Goal: Information Seeking & Learning: Check status

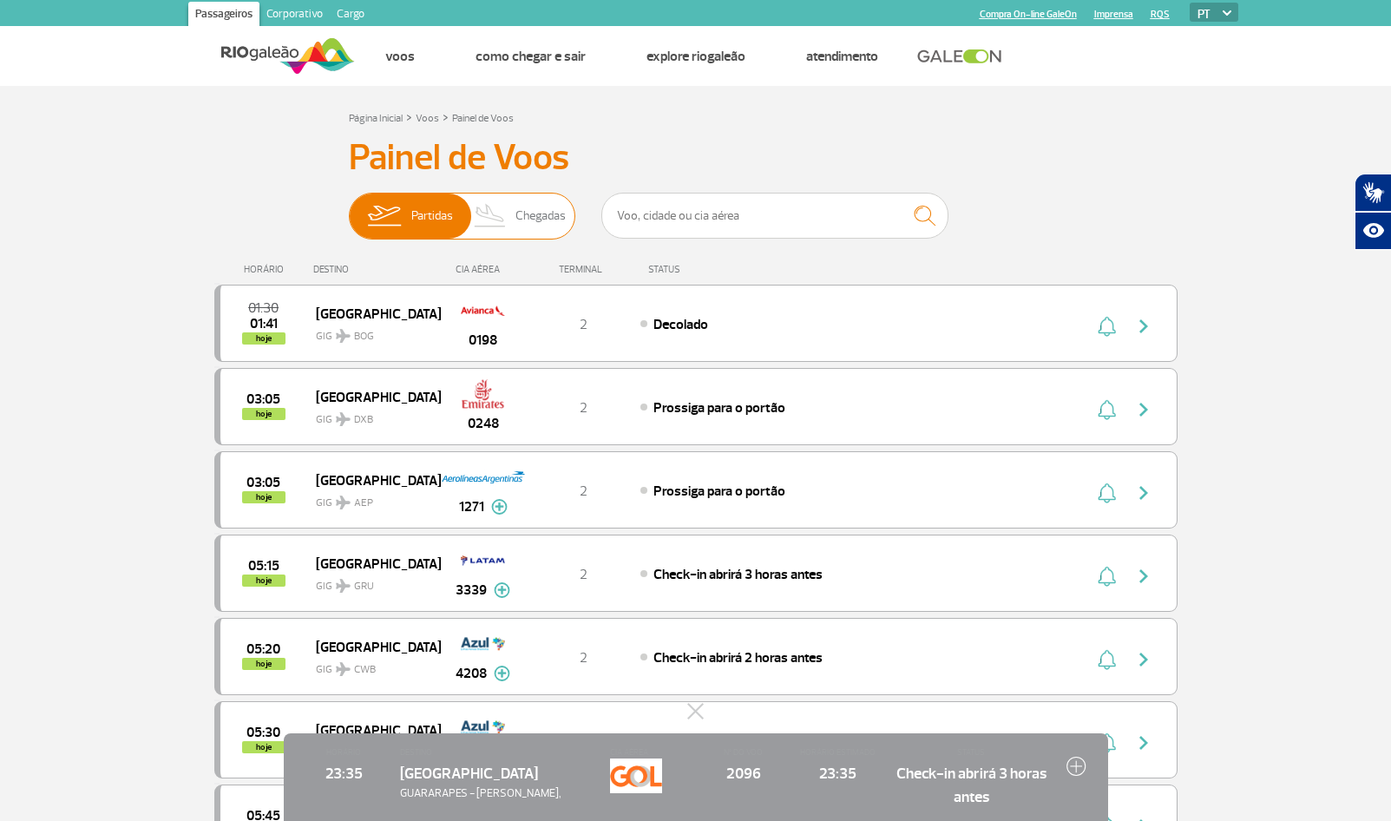
click at [532, 218] on span "Chegadas" at bounding box center [541, 216] width 50 height 45
click at [349, 207] on input "Partidas Chegadas" at bounding box center [349, 207] width 0 height 0
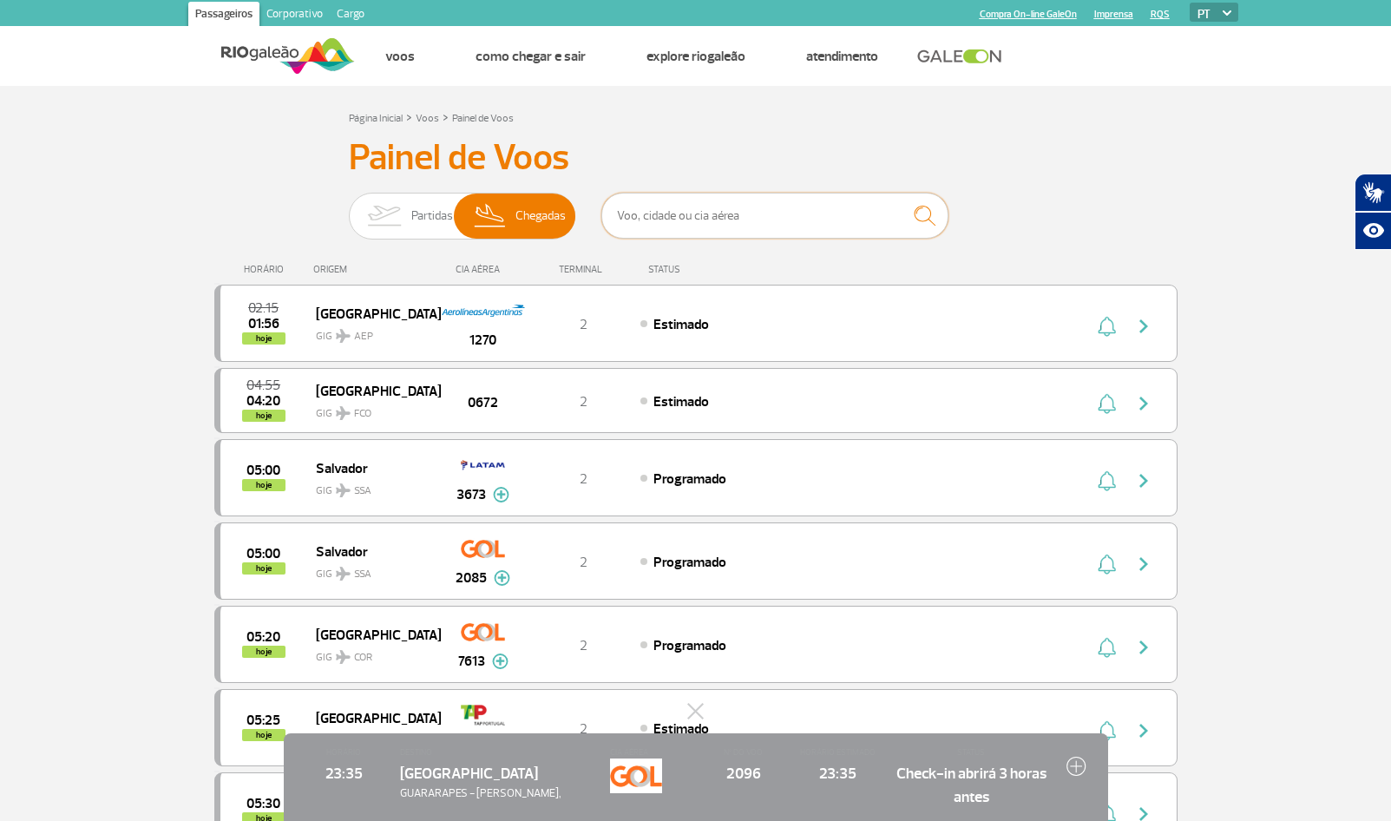
click at [676, 227] on input "text" at bounding box center [775, 216] width 347 height 46
paste input "2096"
type input "2096"
click at [928, 221] on img "submit" at bounding box center [924, 216] width 37 height 36
click at [935, 225] on img "submit" at bounding box center [924, 216] width 37 height 36
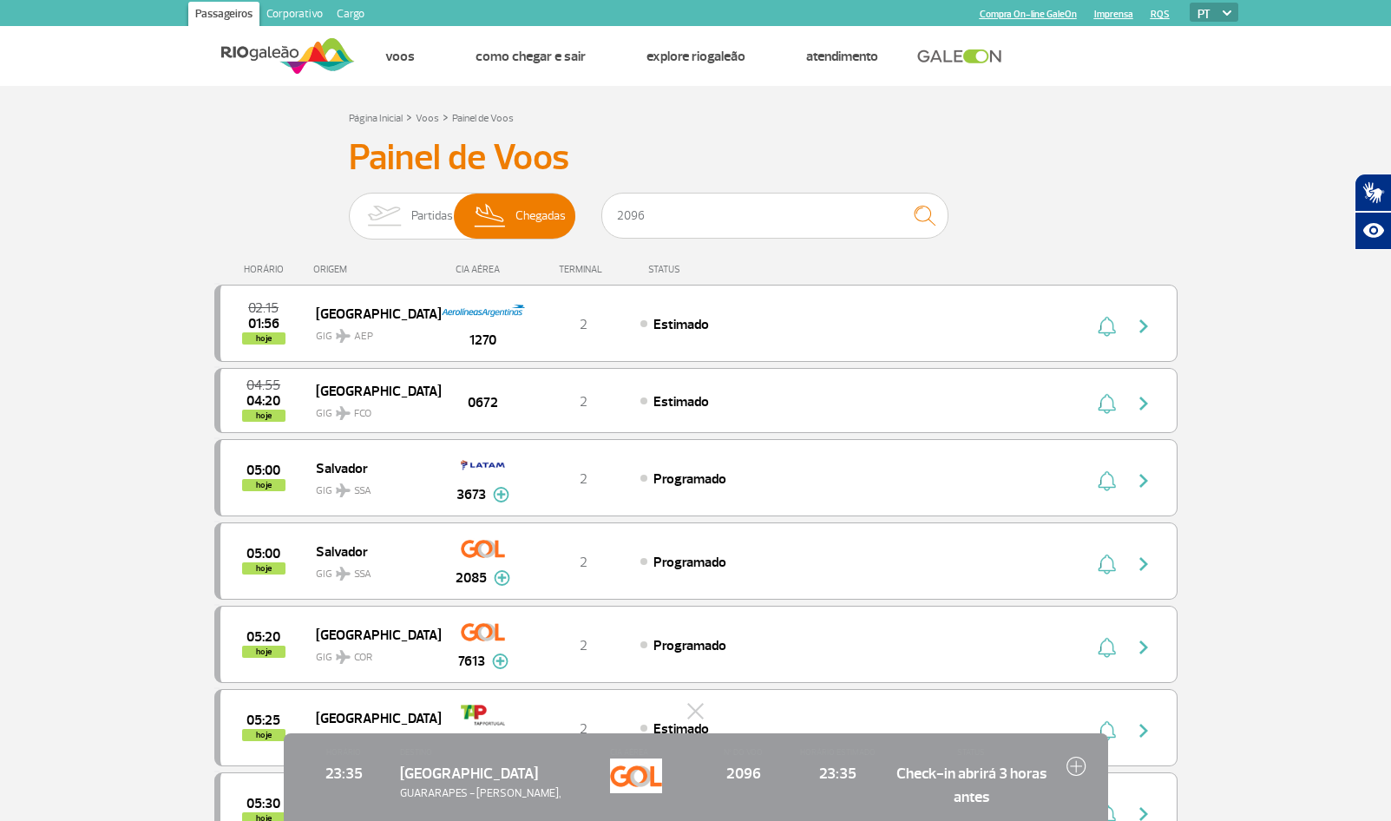
click at [666, 775] on div "CIA AÉREA" at bounding box center [648, 778] width 77 height 62
click at [1072, 770] on img at bounding box center [1077, 766] width 20 height 20
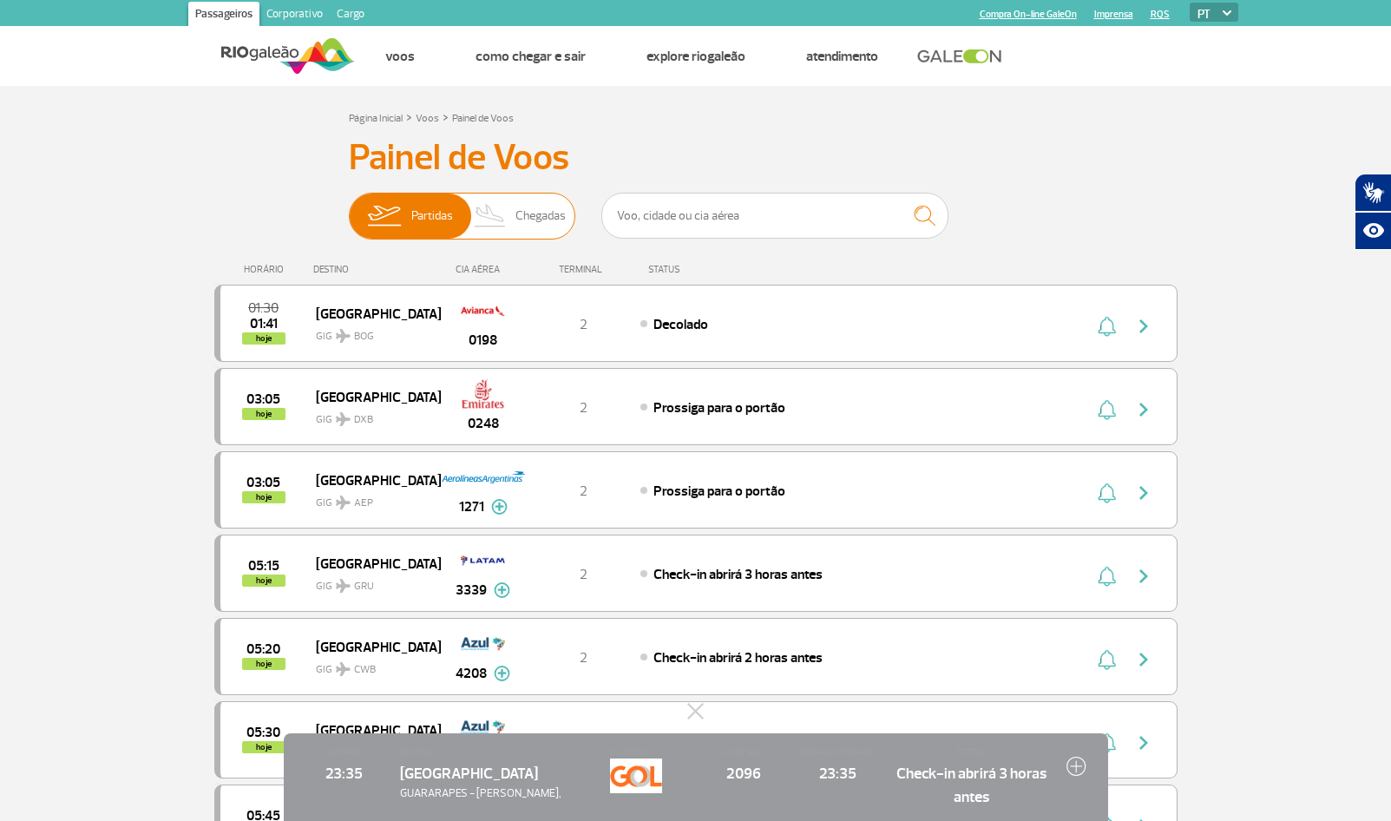
click at [541, 218] on span "Chegadas" at bounding box center [541, 216] width 50 height 45
click at [349, 207] on input "Partidas Chegadas" at bounding box center [349, 207] width 0 height 0
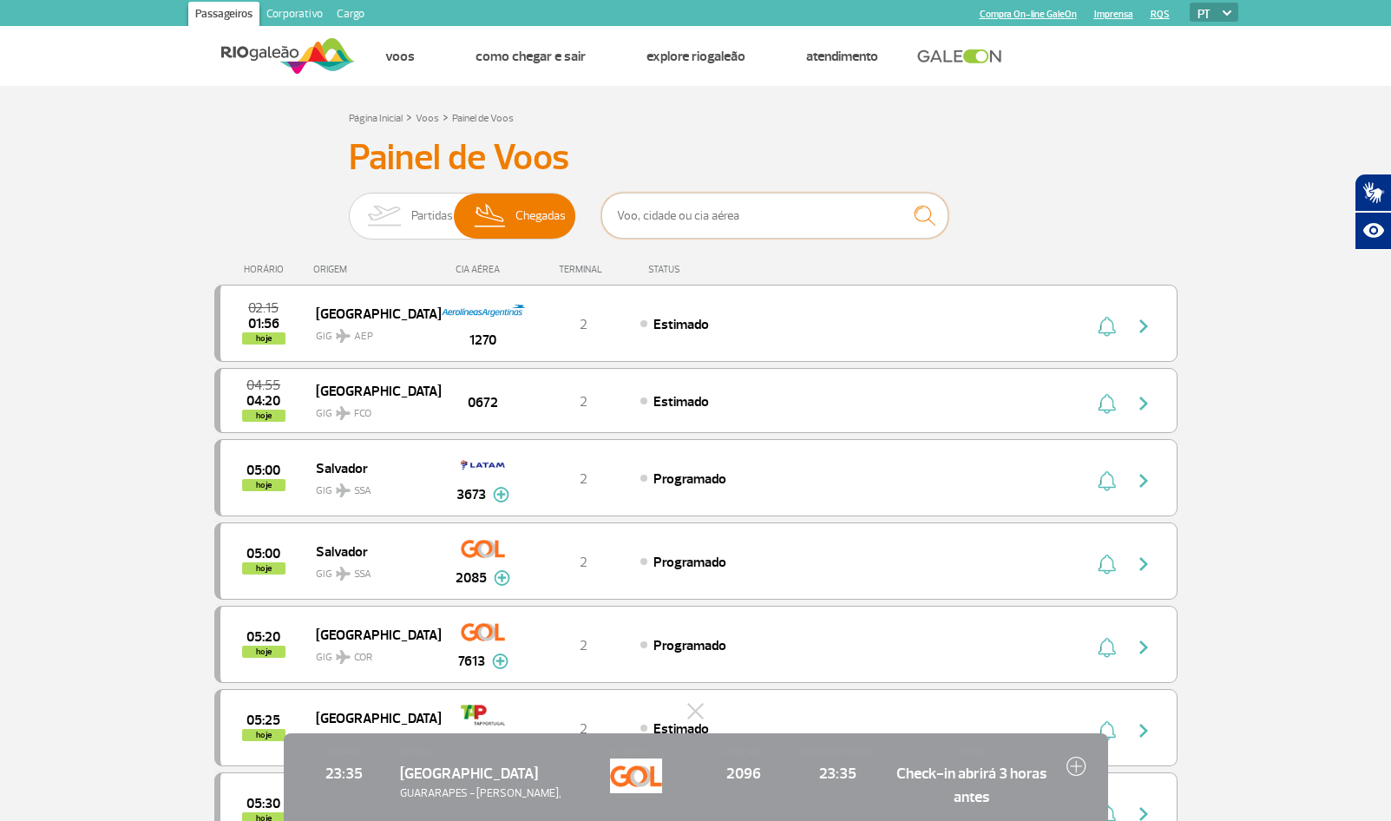
click at [739, 223] on input "text" at bounding box center [775, 216] width 347 height 46
type input "recife"
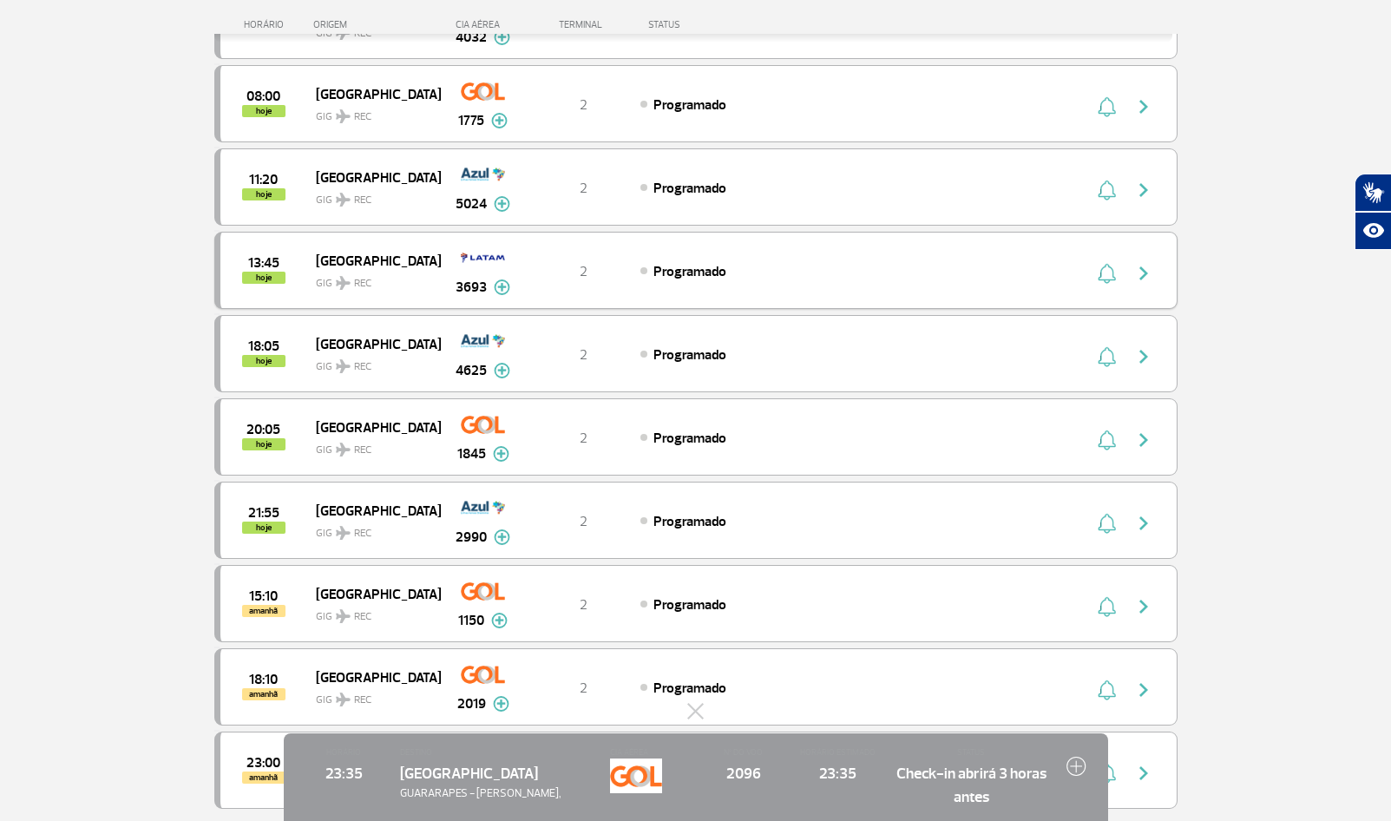
scroll to position [636, 0]
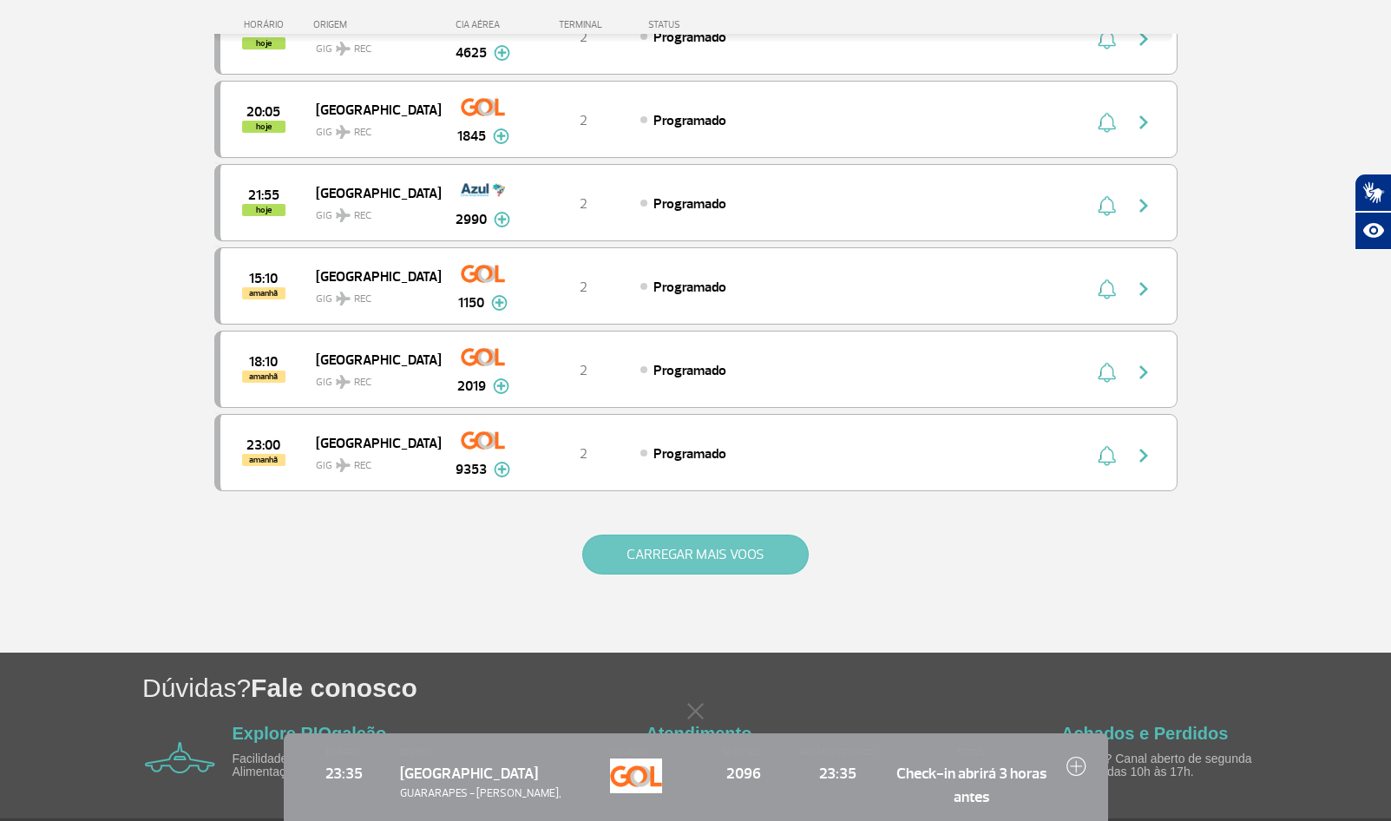
click at [777, 537] on button "CARREGAR MAIS VOOS" at bounding box center [695, 555] width 227 height 40
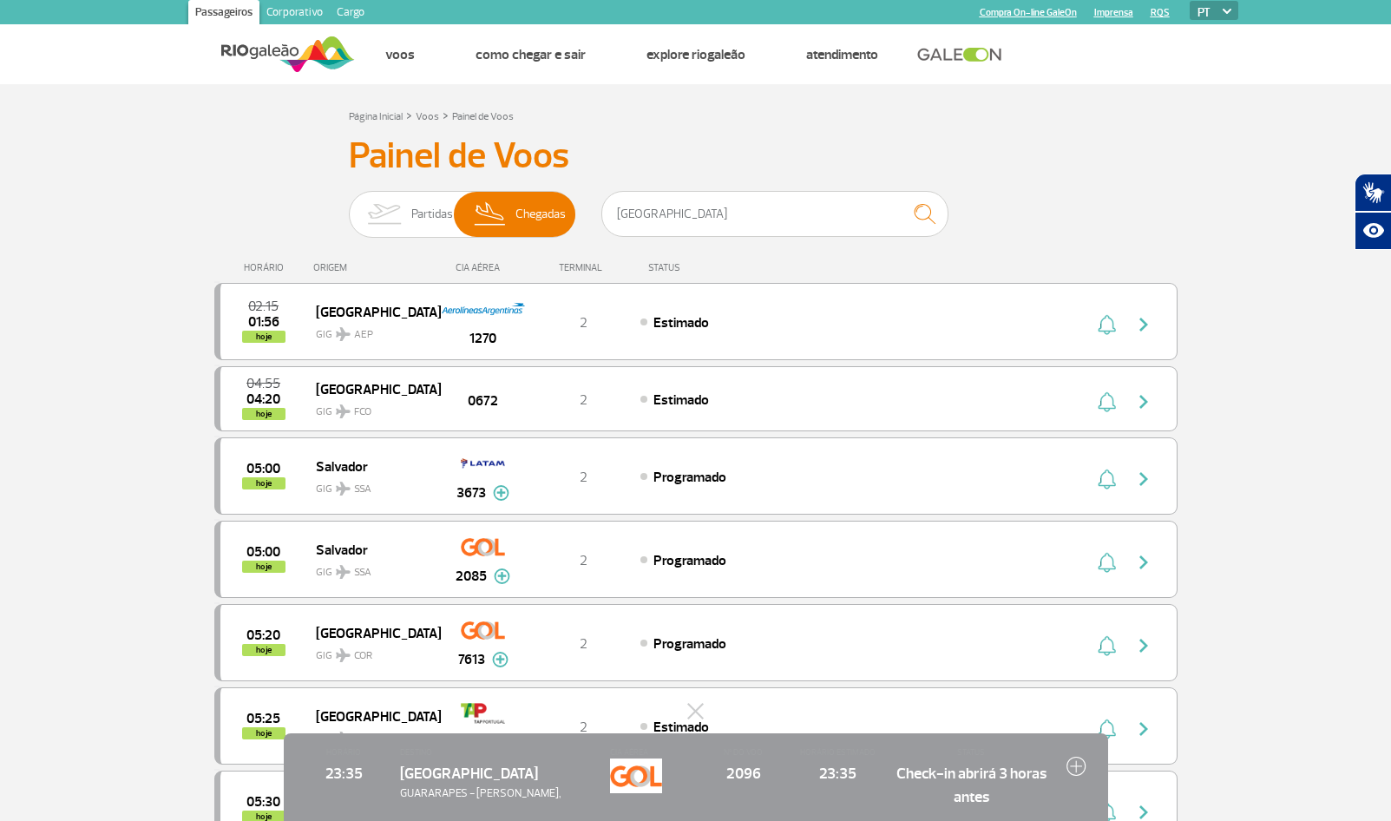
scroll to position [0, 0]
